Goal: Information Seeking & Learning: Learn about a topic

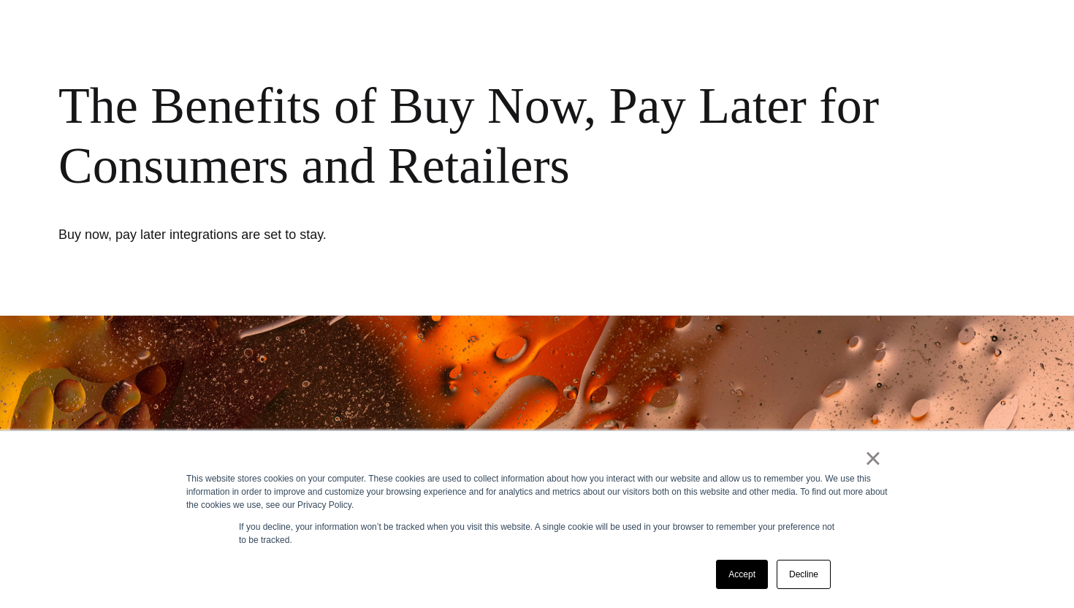
scroll to position [392, 0]
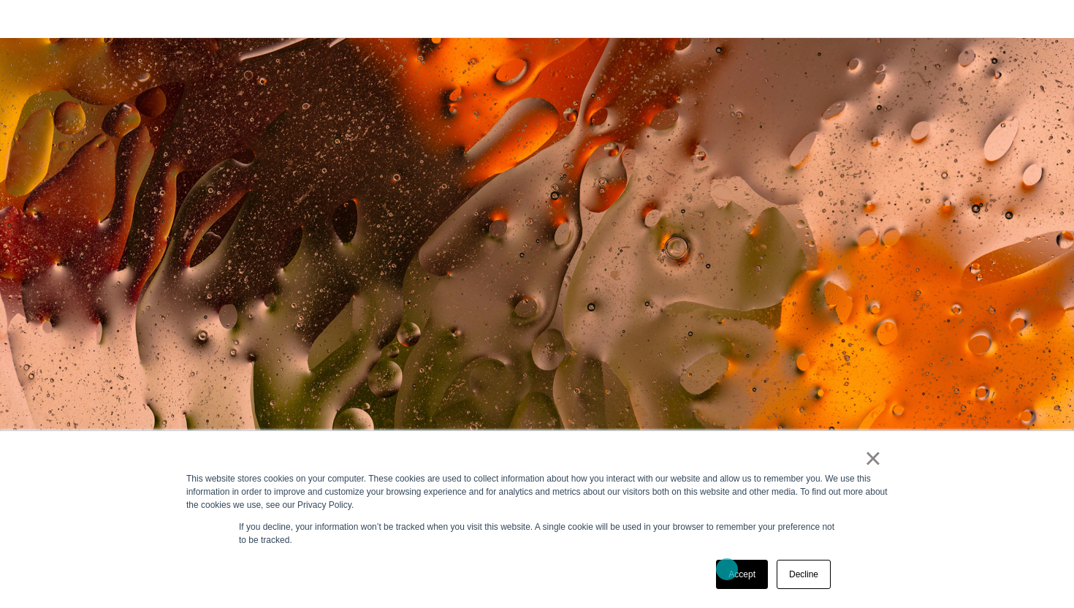
click at [727, 569] on link "Accept" at bounding box center [742, 574] width 52 height 29
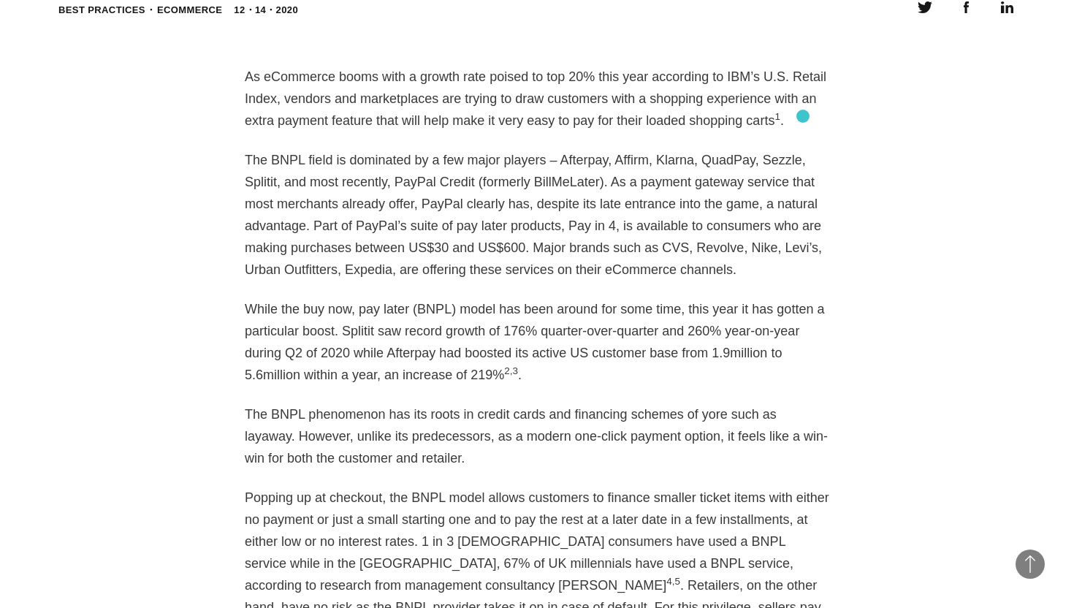
scroll to position [1106, 0]
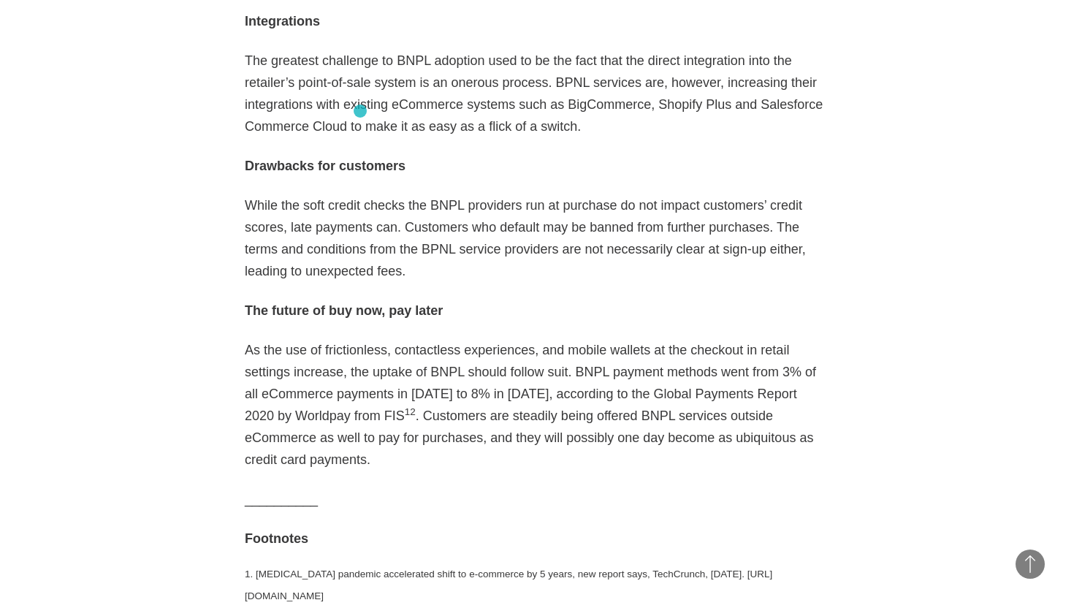
scroll to position [2973, 0]
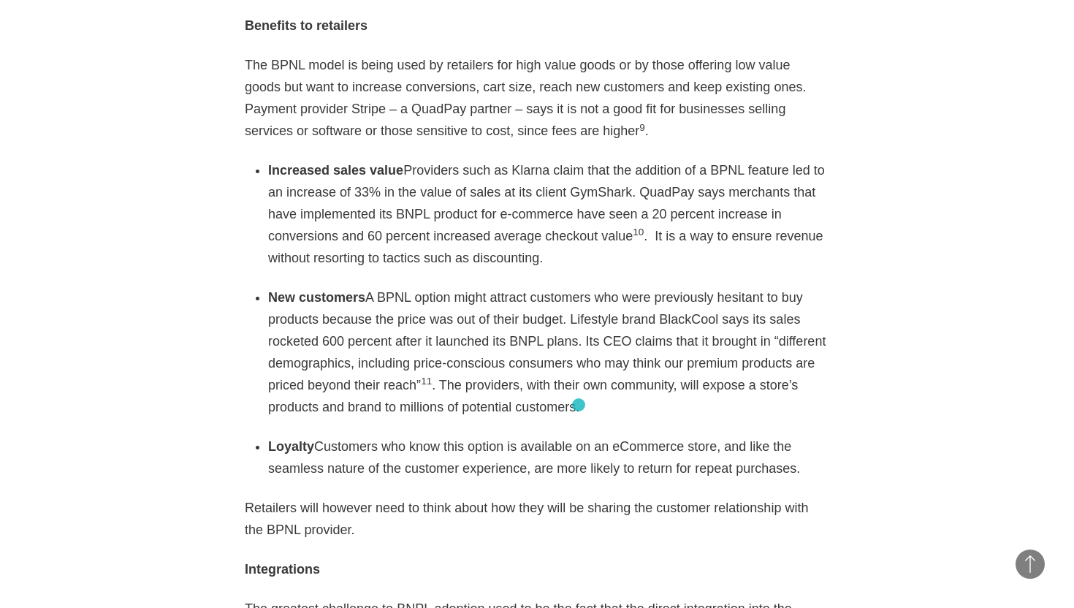
scroll to position [2449, 0]
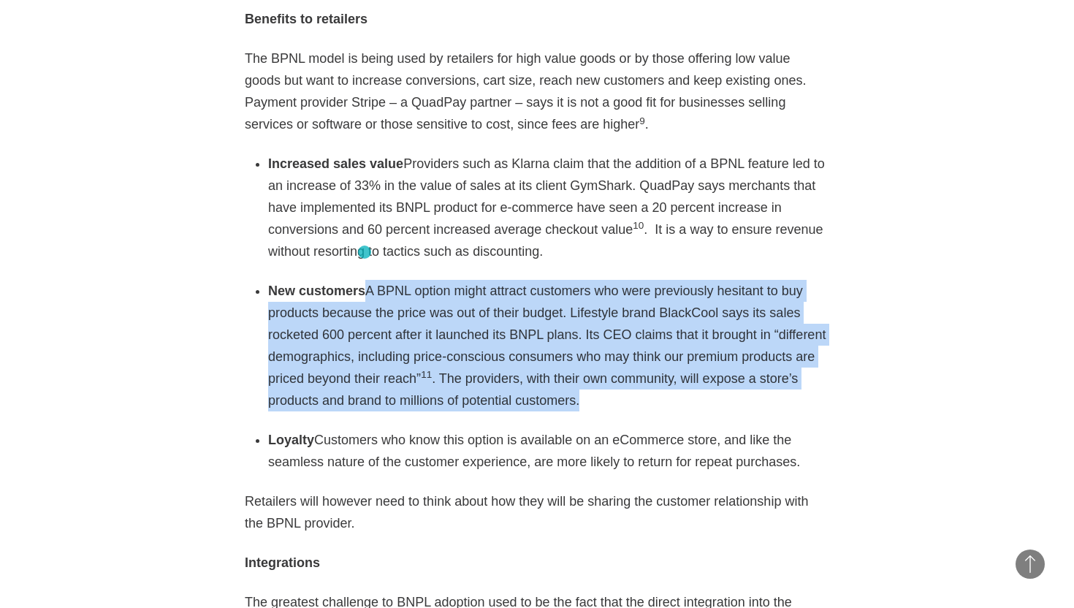
drag, startPoint x: 582, startPoint y: 360, endPoint x: 365, endPoint y: 252, distance: 242.2
click at [365, 280] on li "New customers A BPNL option might attract customers who were previously hesitan…" at bounding box center [548, 346] width 561 height 132
copy li "A BPNL option might attract customers who were previously hesitant to buy produ…"
